Goal: Use online tool/utility: Utilize a website feature to perform a specific function

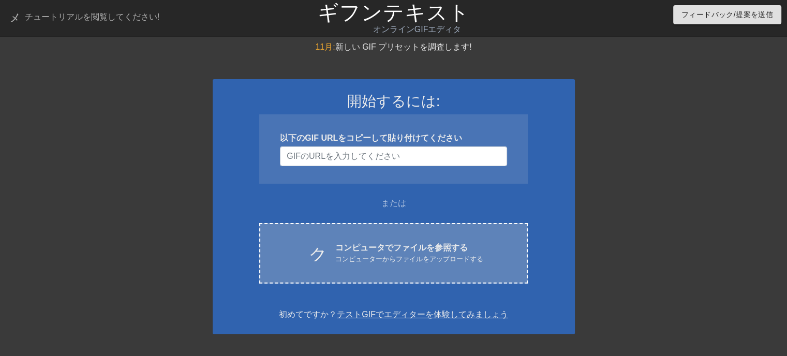
click at [429, 258] on font "コンピューターからファイルをアップロードする" at bounding box center [409, 259] width 148 height 8
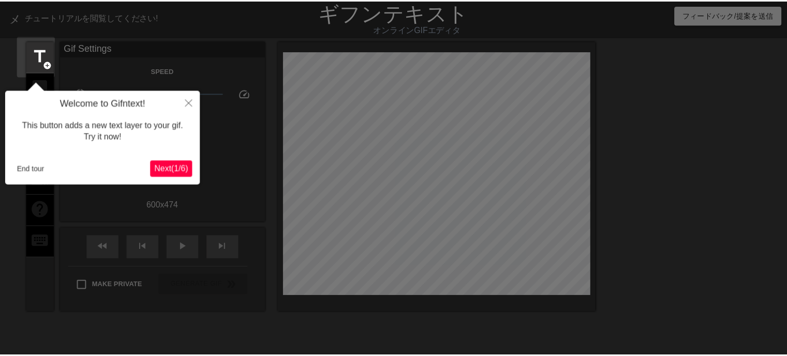
scroll to position [25, 0]
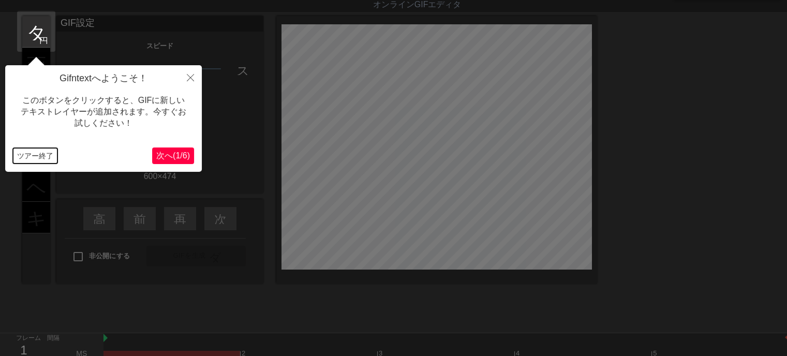
click at [22, 152] on font "ツアー終了" at bounding box center [35, 156] width 36 height 8
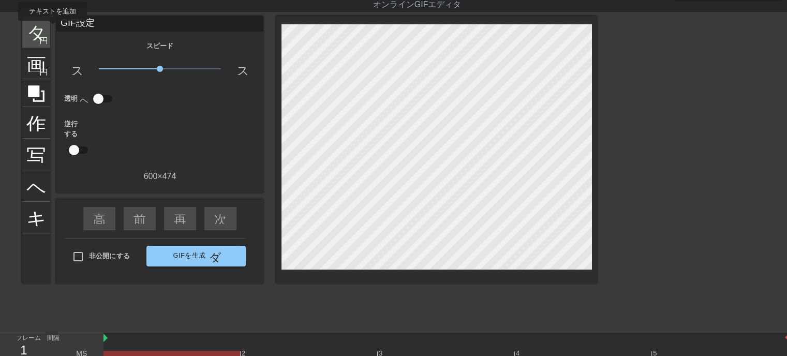
click at [41, 28] on font "タイトル" at bounding box center [66, 31] width 81 height 20
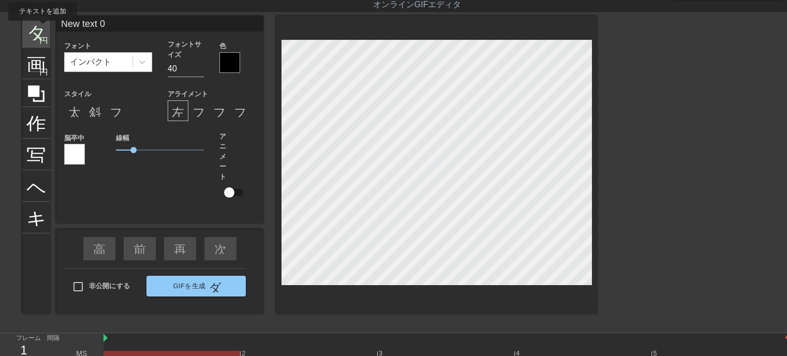
drag, startPoint x: 114, startPoint y: 23, endPoint x: 42, endPoint y: 28, distance: 71.6
click at [42, 28] on div "タイトル 円を追加 画像 円を追加 作物 写真サイズを大きく選択 ヘルプ キーボード New text 0 フォント インパクト フォントサイズ 40 色 ス…" at bounding box center [309, 165] width 575 height 298
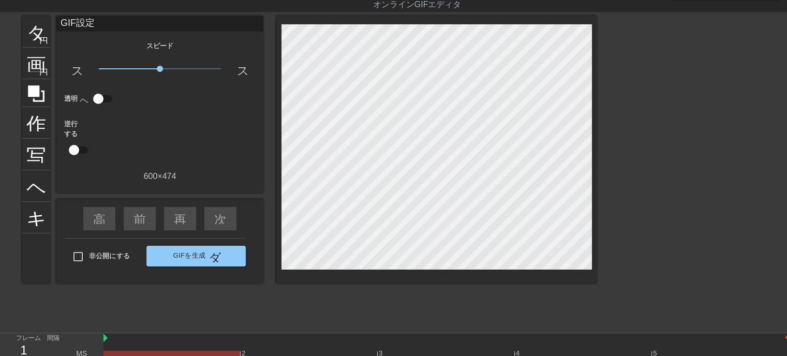
click at [68, 22] on font "GIF設定" at bounding box center [78, 23] width 34 height 10
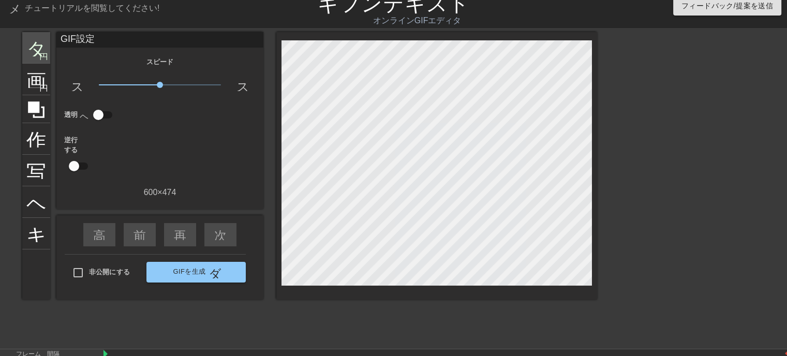
scroll to position [0, 0]
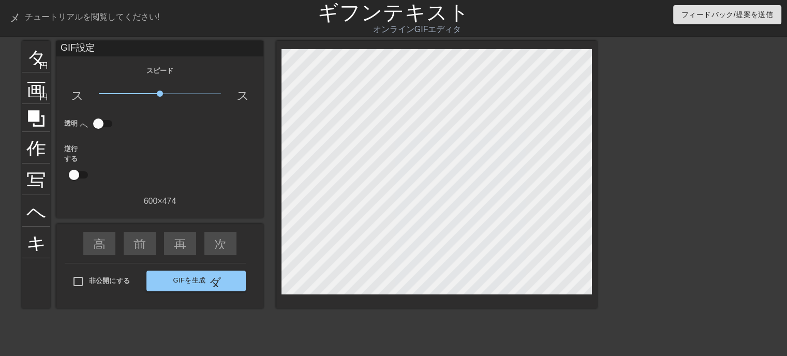
click at [104, 51] on div "GIF設定" at bounding box center [159, 49] width 207 height 16
click at [43, 49] on font "タイトル" at bounding box center [66, 56] width 81 height 20
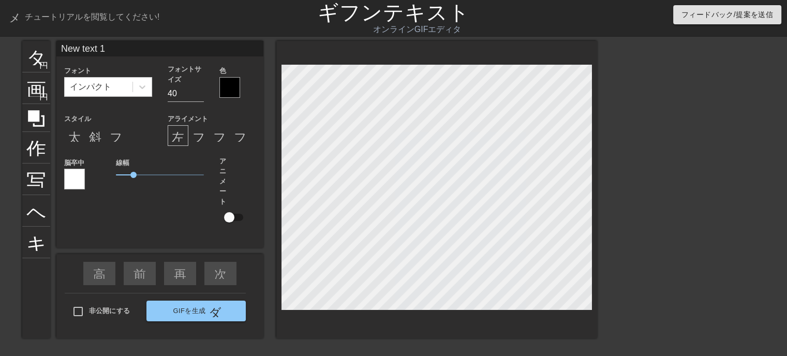
drag, startPoint x: 115, startPoint y: 50, endPoint x: 51, endPoint y: 51, distance: 64.7
click at [51, 51] on div "タイトル 円を追加 画像 円を追加 作物 写真サイズを大きく選択 ヘルプ キーボード New text 1 フォント インパクト フォントサイズ 40 色 ス…" at bounding box center [309, 190] width 575 height 298
type input "いらっしゃいませじじくさい電気屋のブログへ"
click at [200, 96] on input "39" at bounding box center [186, 93] width 36 height 17
click at [200, 96] on input "38" at bounding box center [186, 93] width 36 height 17
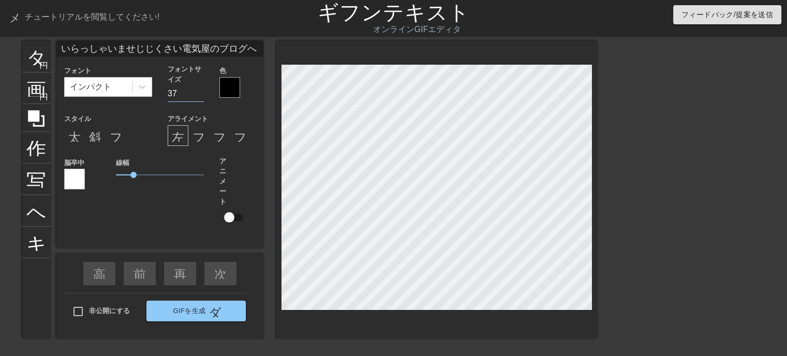
click at [200, 96] on input "37" at bounding box center [186, 93] width 36 height 17
click at [200, 96] on input "36" at bounding box center [186, 93] width 36 height 17
click at [200, 96] on input "35" at bounding box center [186, 93] width 36 height 17
click at [200, 96] on input "34" at bounding box center [186, 93] width 36 height 17
click at [200, 97] on input "33" at bounding box center [186, 93] width 36 height 17
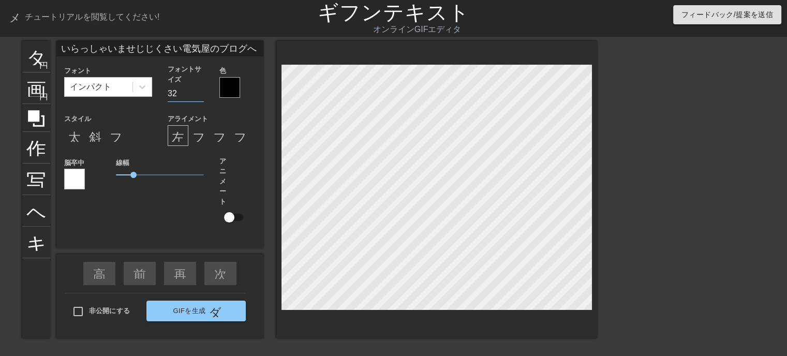
click at [200, 97] on input "32" at bounding box center [186, 93] width 36 height 17
click at [200, 98] on input "31" at bounding box center [186, 93] width 36 height 17
click at [200, 98] on input "30" at bounding box center [186, 93] width 36 height 17
click at [200, 98] on input "29" at bounding box center [186, 93] width 36 height 17
click at [201, 99] on input "29" at bounding box center [186, 93] width 36 height 17
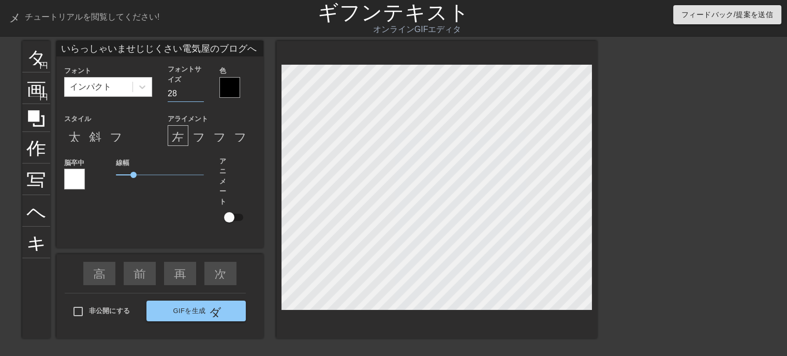
type input "28"
click at [200, 96] on input "28" at bounding box center [186, 93] width 36 height 17
click at [97, 137] on font "斜体形式" at bounding box center [114, 135] width 50 height 12
click at [71, 140] on font "太字形式" at bounding box center [93, 135] width 50 height 12
click at [229, 92] on div at bounding box center [230, 87] width 21 height 21
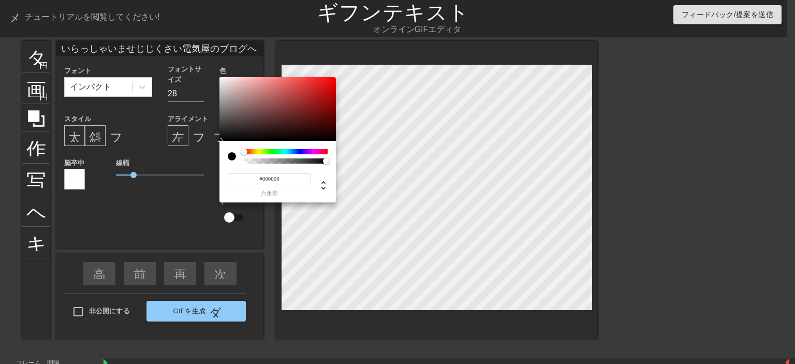
click at [290, 178] on input "#000000" at bounding box center [269, 178] width 83 height 11
type input "#ffff"
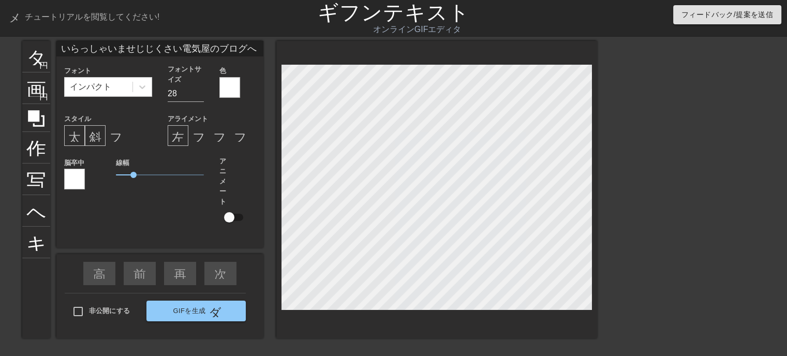
click at [70, 179] on div at bounding box center [74, 179] width 21 height 21
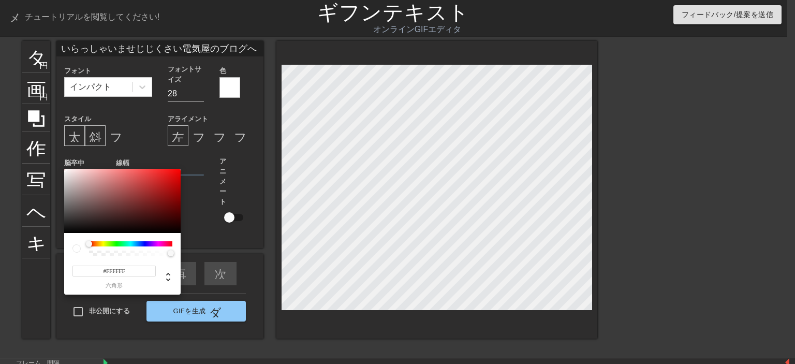
click at [119, 243] on div at bounding box center [130, 243] width 83 height 5
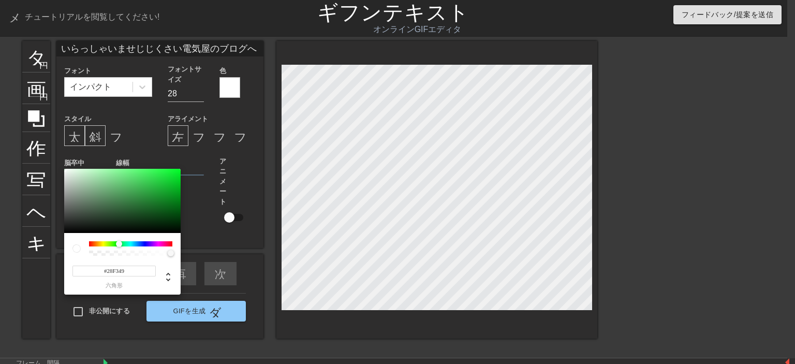
click at [162, 172] on div at bounding box center [122, 201] width 116 height 64
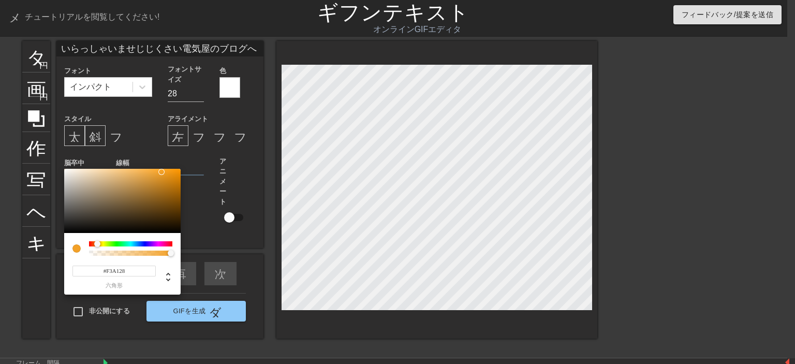
drag, startPoint x: 120, startPoint y: 243, endPoint x: 97, endPoint y: 245, distance: 22.8
click at [97, 245] on div at bounding box center [97, 244] width 6 height 6
type input "#E5900E"
drag, startPoint x: 159, startPoint y: 172, endPoint x: 173, endPoint y: 176, distance: 14.4
click at [173, 176] on div at bounding box center [173, 175] width 6 height 6
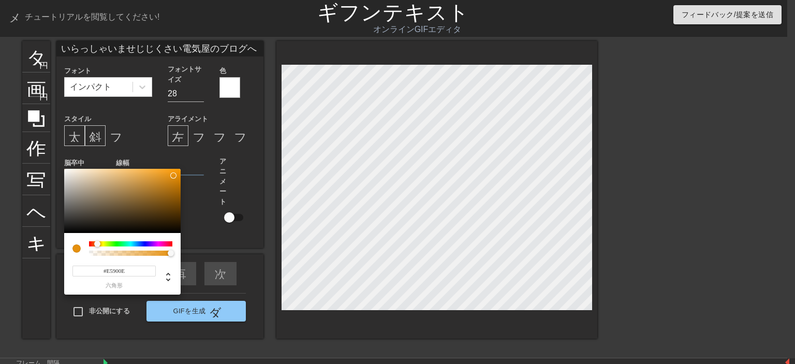
drag, startPoint x: 333, startPoint y: 319, endPoint x: 325, endPoint y: 323, distance: 9.0
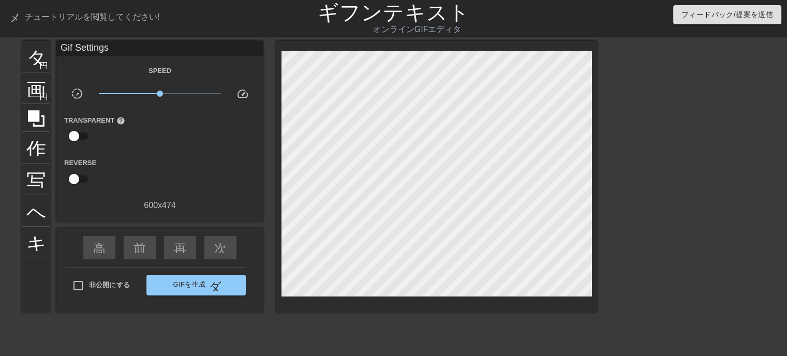
click at [441, 325] on div "タイトル 円を追加 画像 円を追加 作物 写真サイズを大きく選択 ヘルプ キーボード Gif Settings Speed slow_motion_video…" at bounding box center [309, 196] width 575 height 311
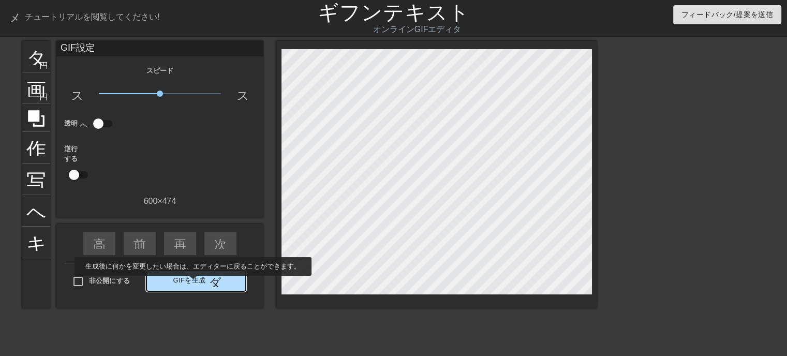
click at [193, 283] on font "GIFを生成" at bounding box center [189, 280] width 33 height 8
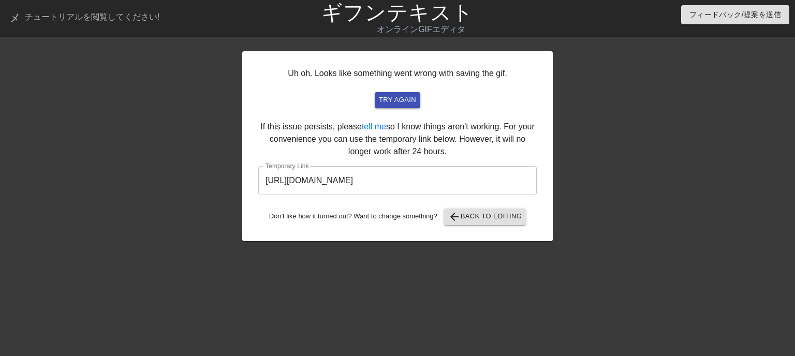
click at [329, 334] on div "Uh oh. Looks like something went wrong with saving the gif. try again If this i…" at bounding box center [397, 196] width 311 height 311
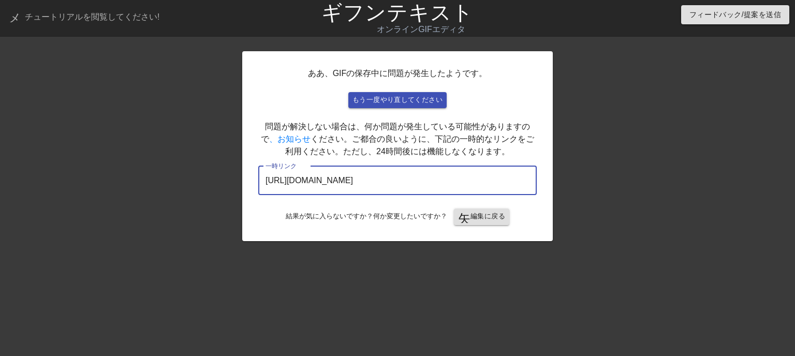
drag, startPoint x: 489, startPoint y: 175, endPoint x: 0, endPoint y: 188, distance: 488.9
click at [0, 187] on div "ああ、GIFの保存中に問題が発生したようです。 もう一度やり直してください 問題が解決しない場合は、何か問題が発生している可能性がありますので 、お知らせ く…" at bounding box center [397, 196] width 795 height 311
